Goal: Information Seeking & Learning: Learn about a topic

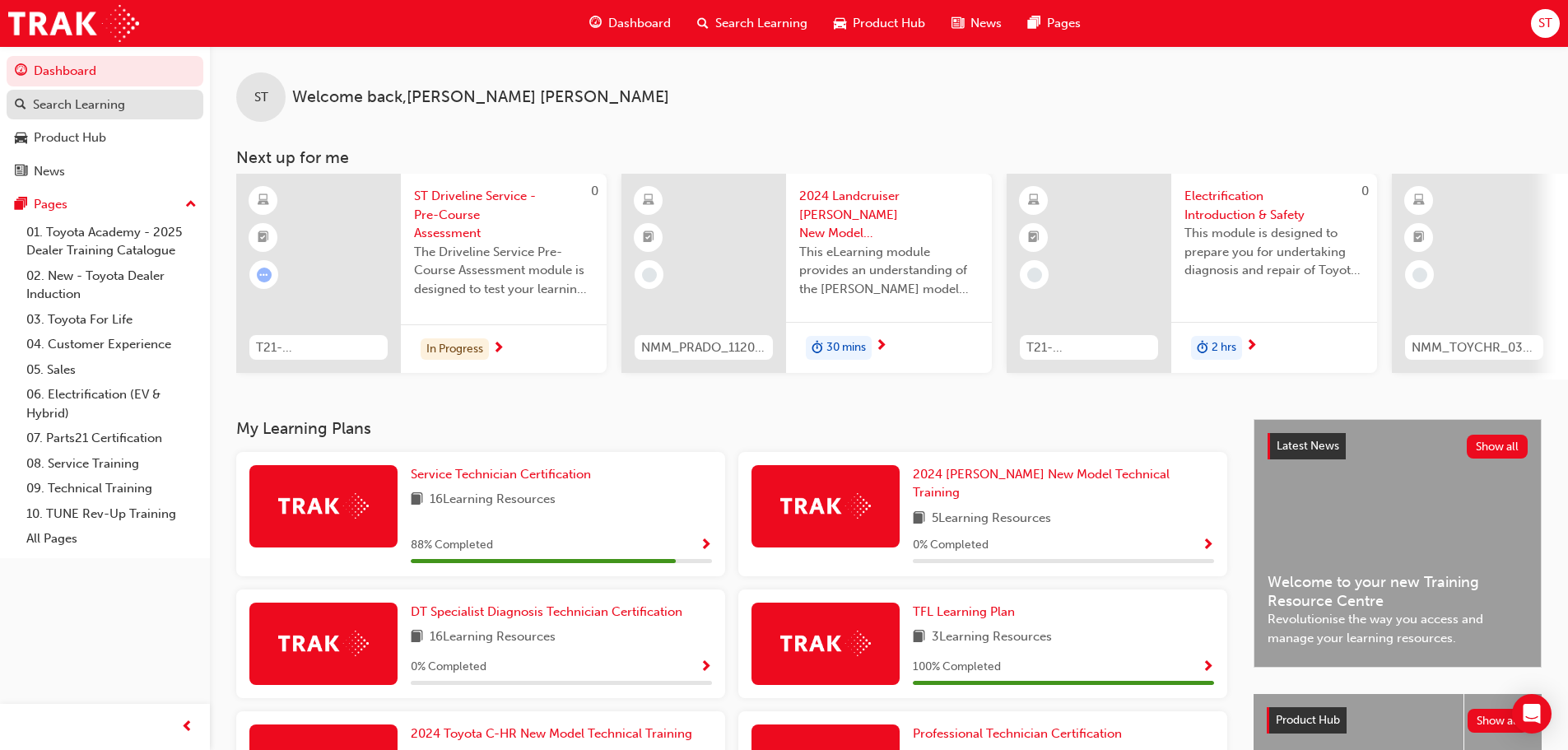
click at [73, 103] on div "Search Learning" at bounding box center [78, 105] width 92 height 19
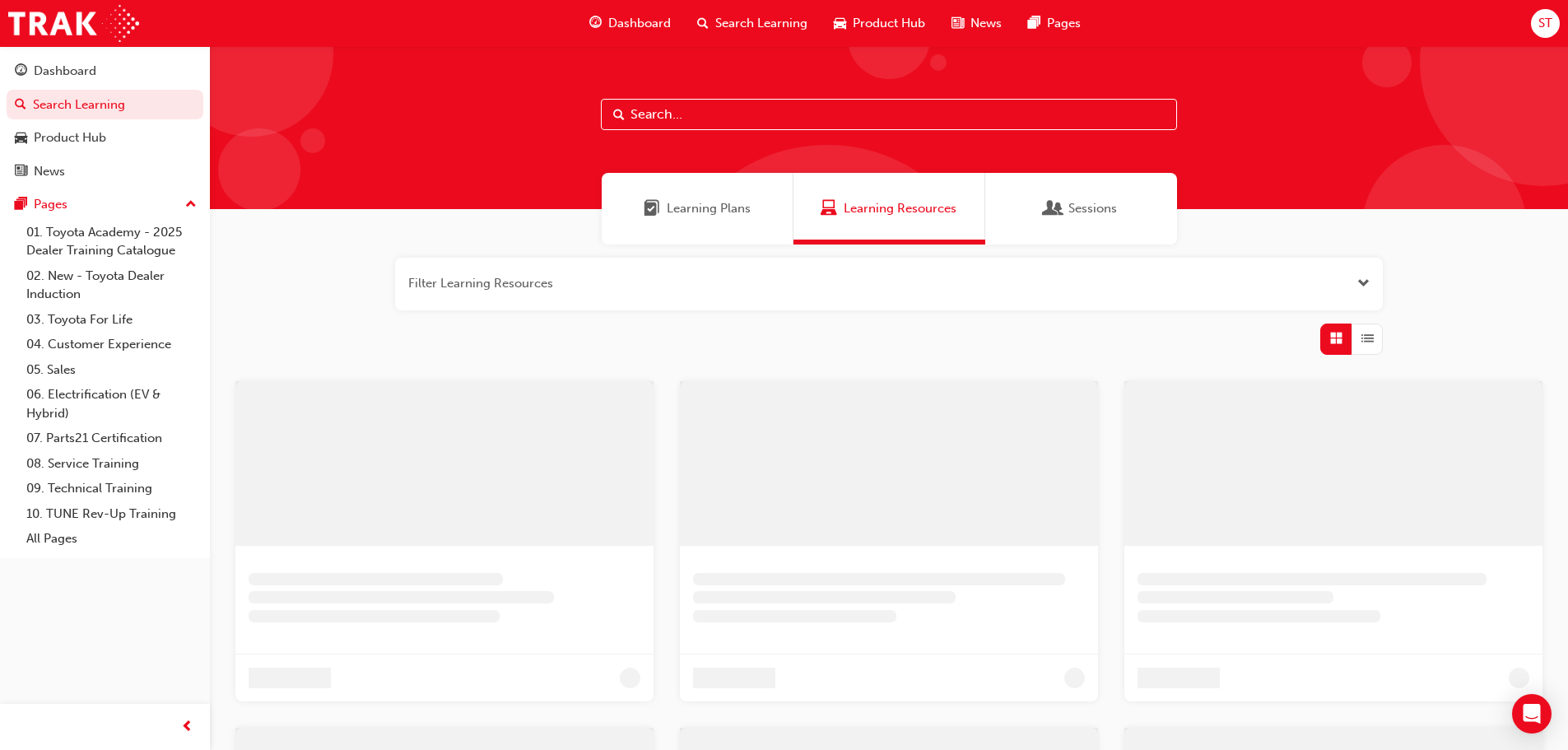
click at [707, 114] on input "text" at bounding box center [889, 114] width 576 height 31
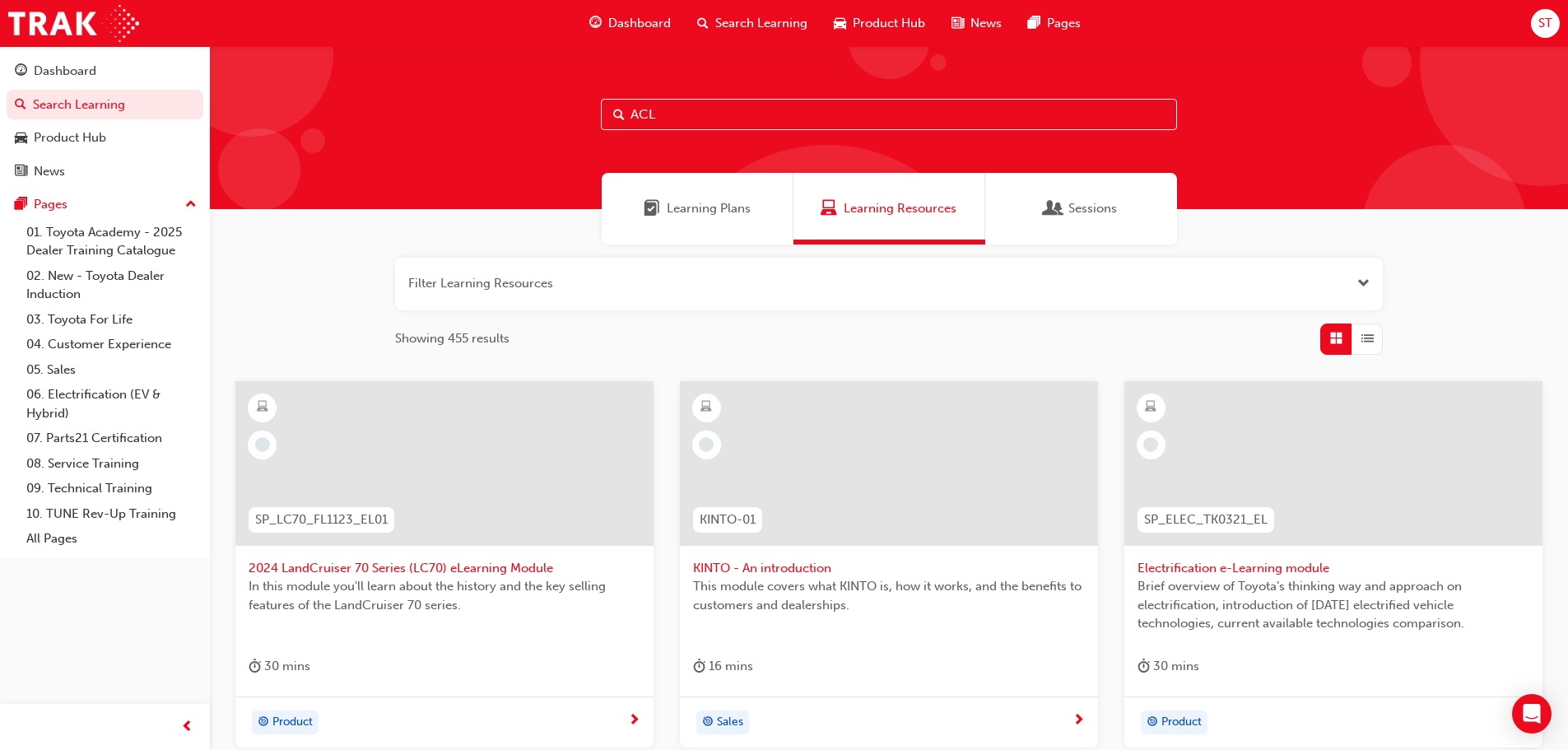
type input "ACL"
